Goal: Find specific page/section: Find specific page/section

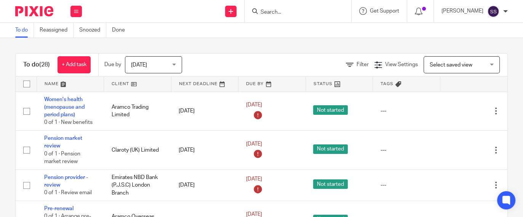
click at [282, 13] on input "Search" at bounding box center [294, 12] width 69 height 7
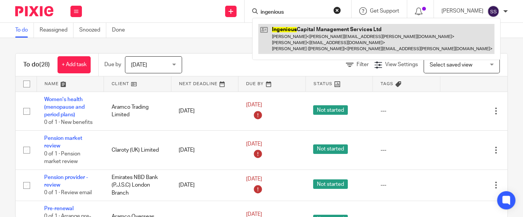
type input "ingenious"
click at [322, 41] on link at bounding box center [376, 39] width 236 height 30
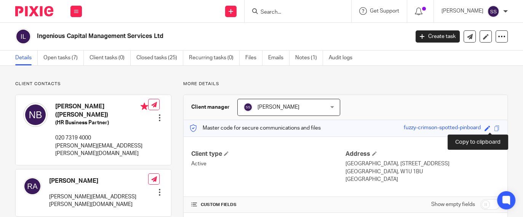
click at [494, 128] on span at bounding box center [497, 129] width 6 height 6
click at [283, 9] on input "Search" at bounding box center [294, 12] width 69 height 7
